Goal: Transaction & Acquisition: Subscribe to service/newsletter

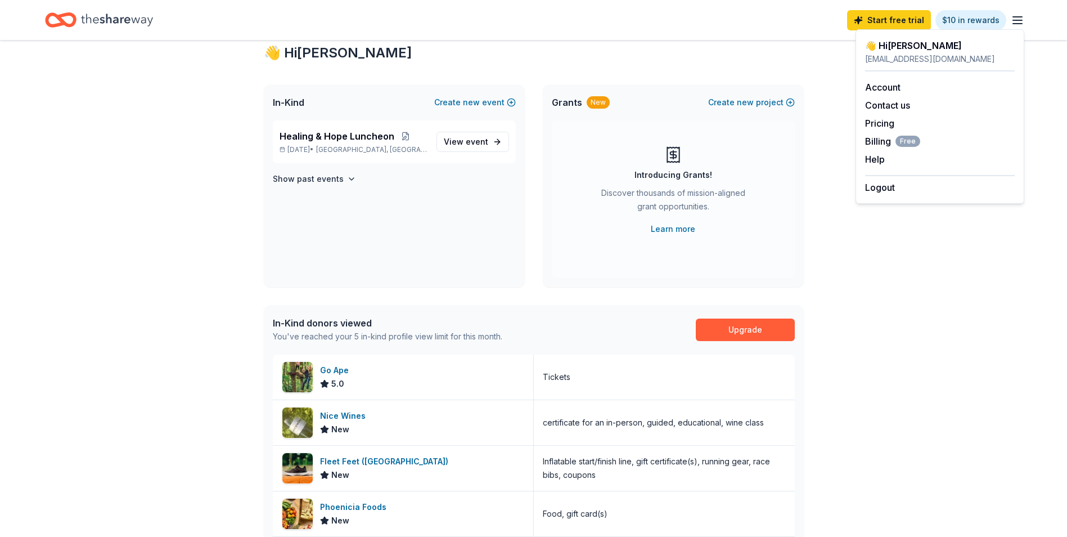
scroll to position [56, 0]
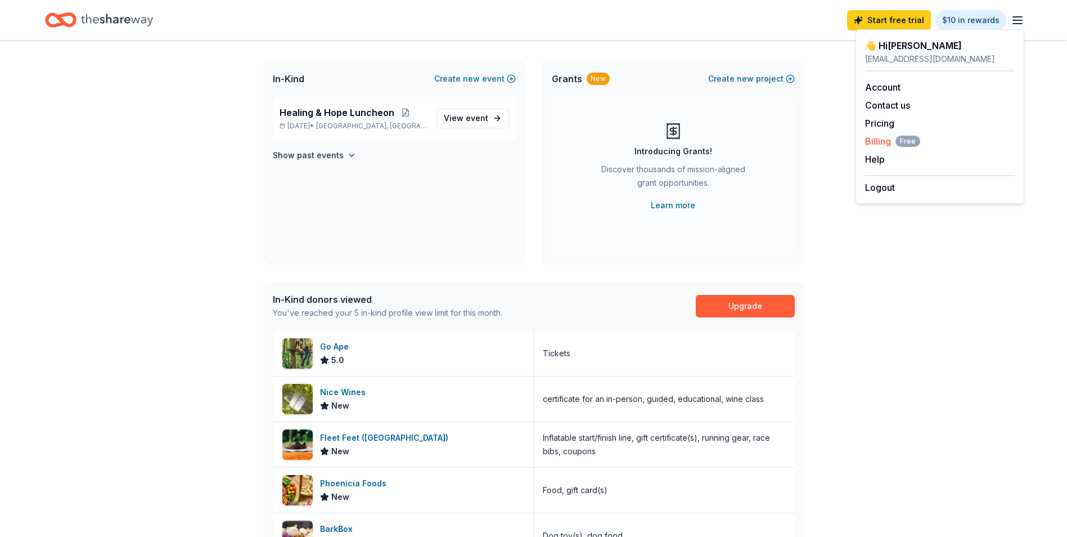
click at [891, 144] on span "Billing Free" at bounding box center [892, 141] width 55 height 14
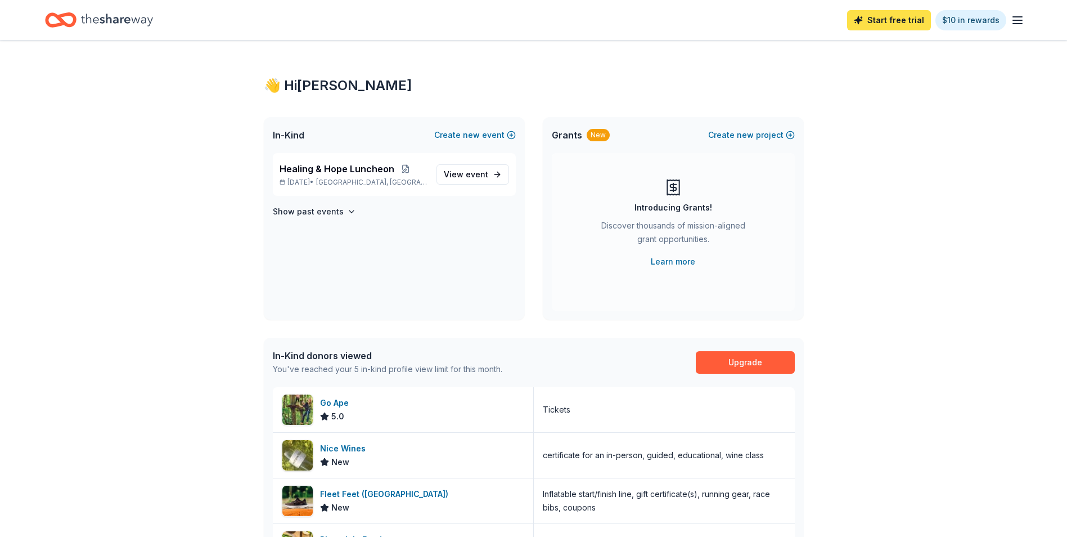
click at [891, 12] on link "Start free trial" at bounding box center [889, 20] width 84 height 20
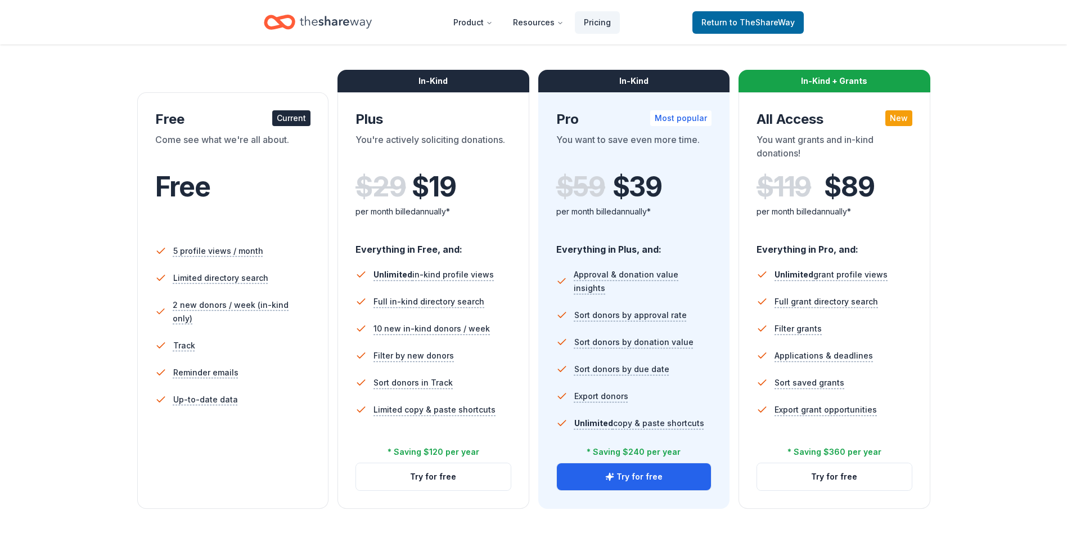
scroll to position [169, 0]
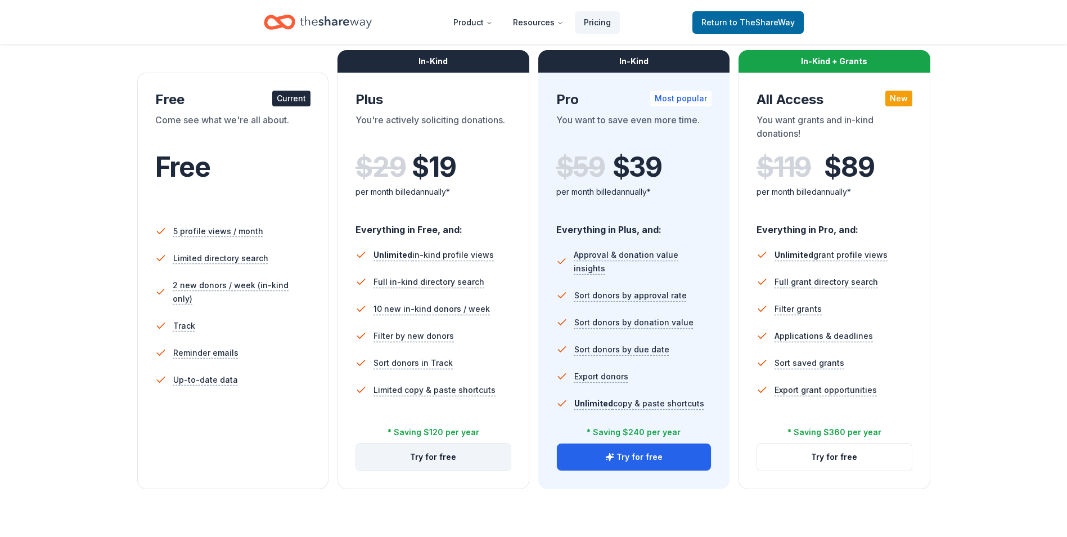
click at [433, 459] on button "Try for free" at bounding box center [433, 456] width 155 height 27
click at [443, 460] on button "Try for free" at bounding box center [433, 456] width 155 height 27
click at [453, 462] on button "Try for free" at bounding box center [433, 456] width 155 height 27
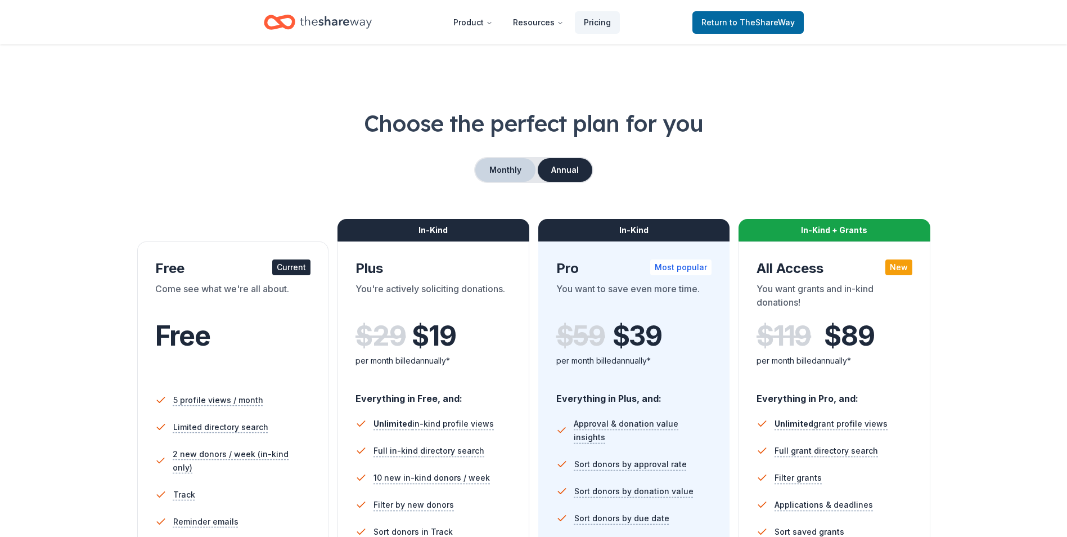
click at [519, 174] on button "Monthly" at bounding box center [505, 170] width 60 height 24
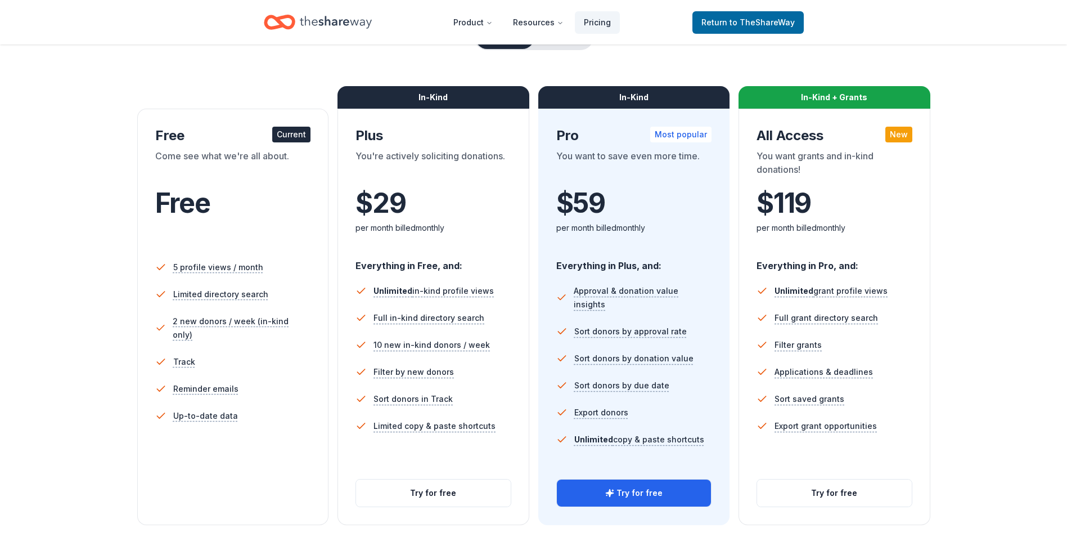
scroll to position [281, 0]
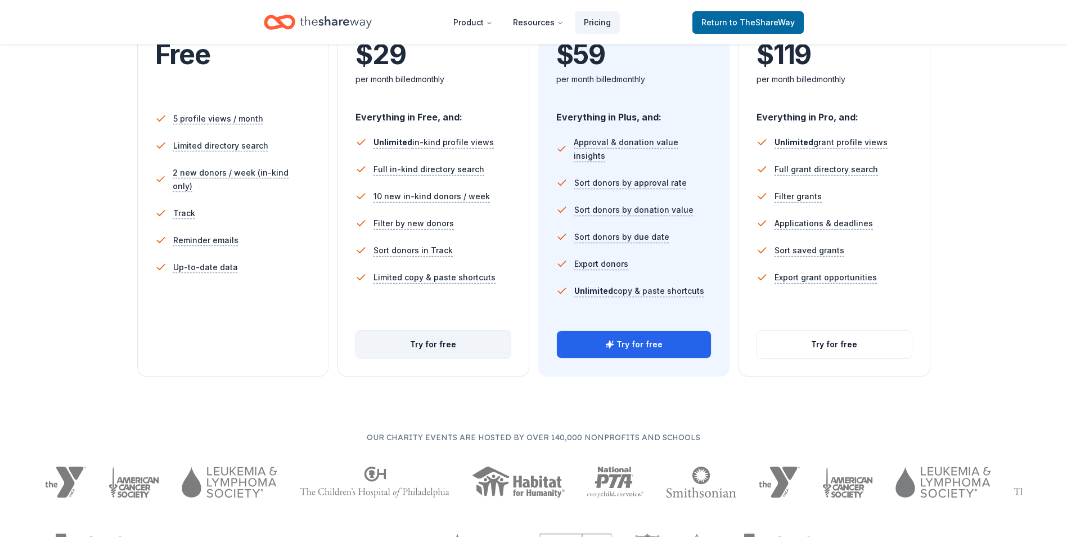
click at [440, 345] on button "Try for free" at bounding box center [433, 344] width 155 height 27
